Goal: Navigation & Orientation: Find specific page/section

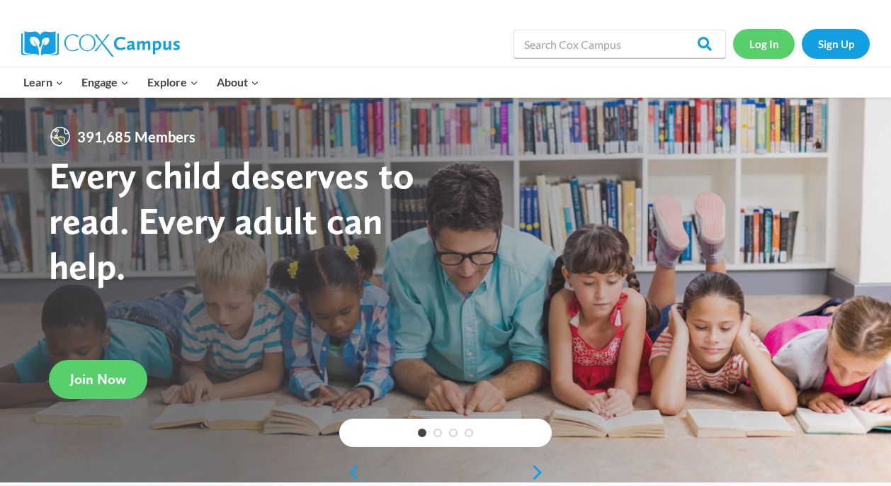
click at [769, 45] on link "Log In" at bounding box center [764, 43] width 62 height 29
click at [758, 58] on link "Log In" at bounding box center [764, 43] width 62 height 29
click at [765, 40] on link "Log In" at bounding box center [764, 43] width 62 height 29
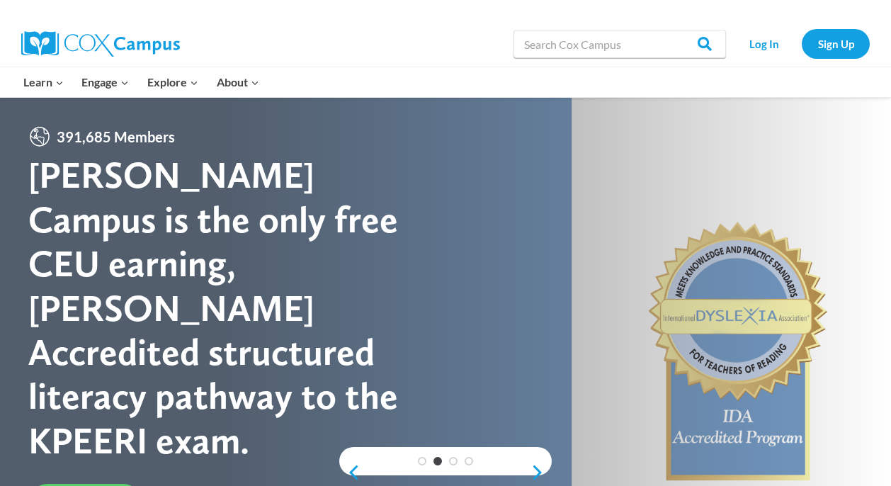
click at [293, 37] on div at bounding box center [184, 43] width 326 height 45
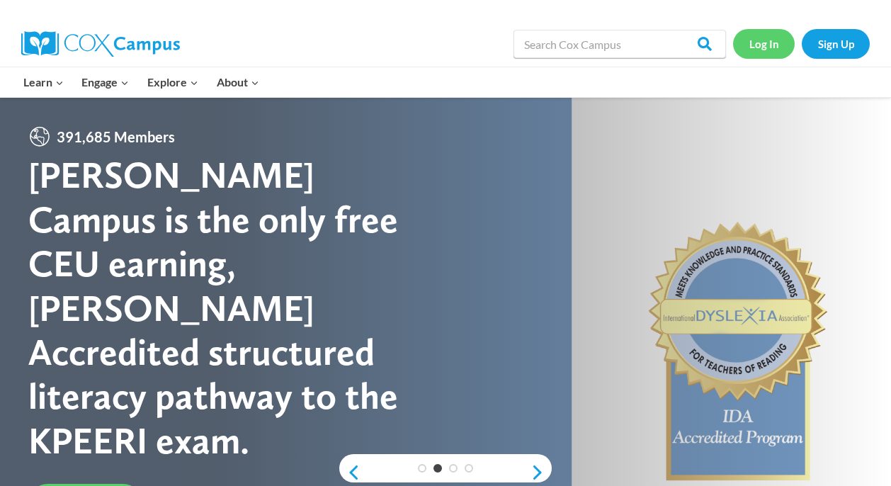
click at [750, 49] on link "Log In" at bounding box center [764, 43] width 62 height 29
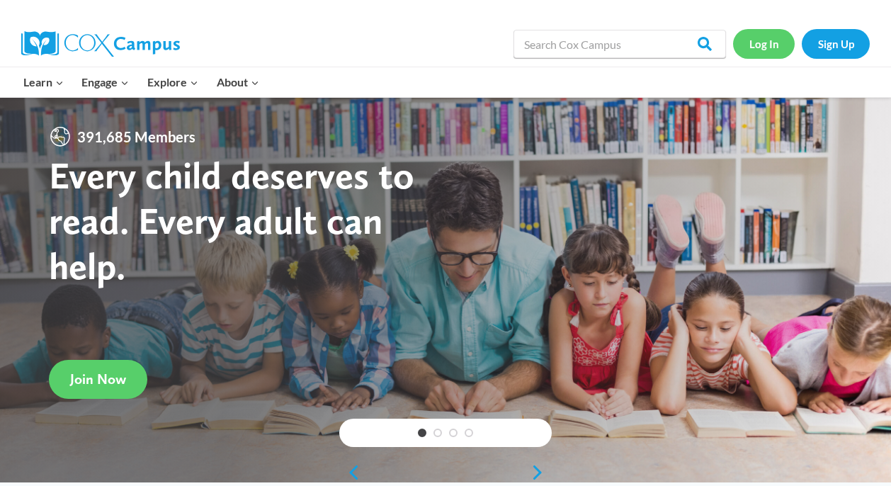
click at [767, 50] on link "Log In" at bounding box center [764, 43] width 62 height 29
click at [762, 50] on link "Log In" at bounding box center [764, 43] width 62 height 29
